Goal: Find specific page/section: Find specific page/section

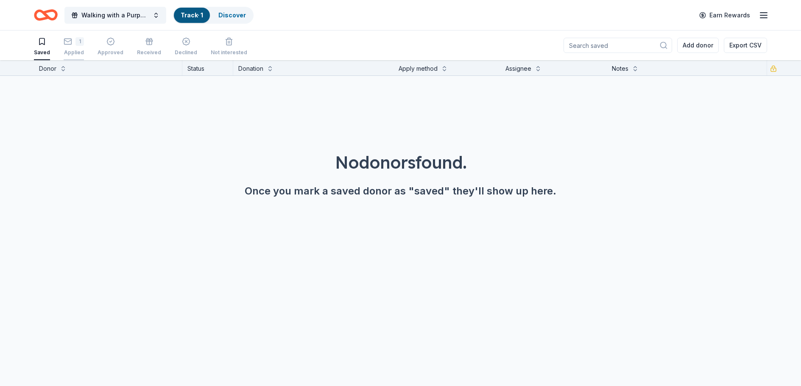
click at [66, 42] on icon "button" at bounding box center [67, 41] width 7 height 2
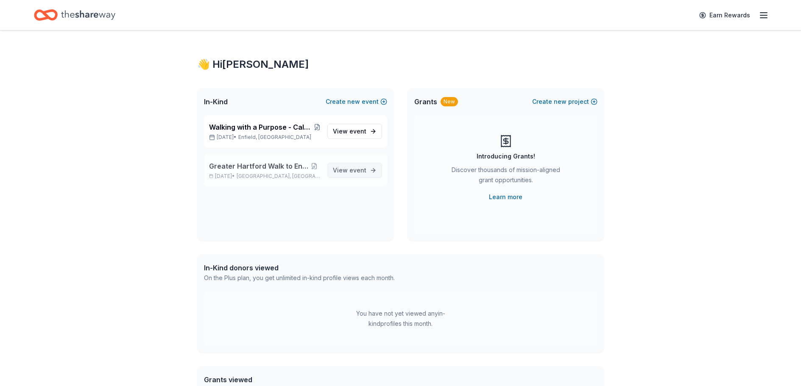
click at [355, 174] on span "View event" at bounding box center [349, 170] width 33 height 10
